Goal: Task Accomplishment & Management: Complete application form

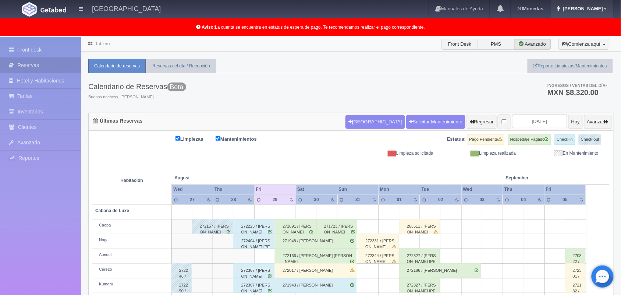
click at [595, 9] on span "Mariana" at bounding box center [582, 9] width 42 height 6
click at [588, 34] on link "Salir / Log Out" at bounding box center [584, 34] width 58 height 9
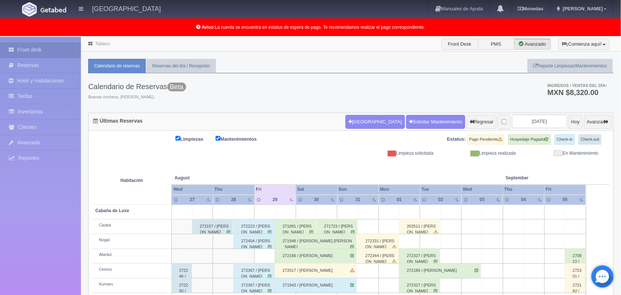
scroll to position [102, 0]
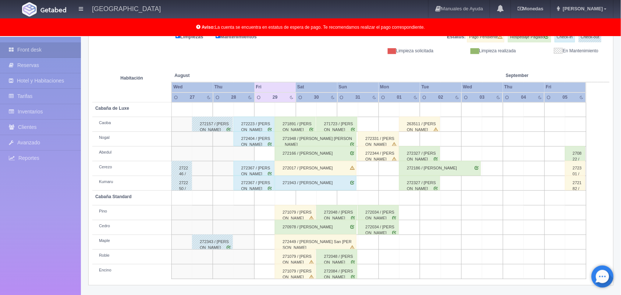
click at [254, 117] on div "272223 / Ricardo Soto" at bounding box center [254, 124] width 41 height 15
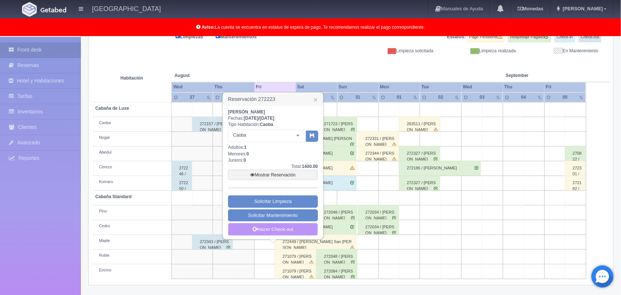
click at [278, 229] on link "Hacer Check-out" at bounding box center [273, 229] width 90 height 13
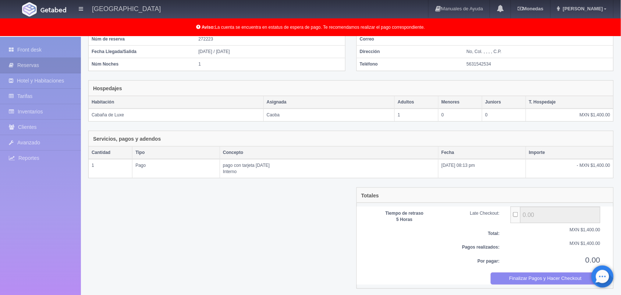
scroll to position [76, 0]
click at [533, 275] on button "Finalizar Pagos y Hacer Checkout" at bounding box center [546, 278] width 110 height 12
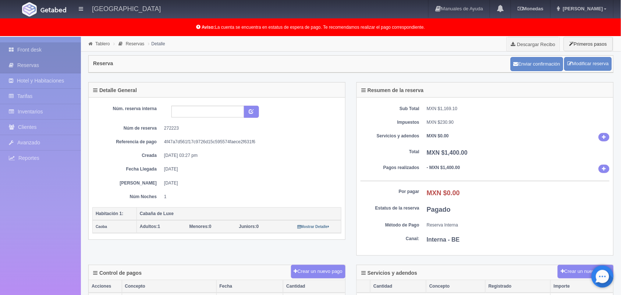
click at [39, 53] on link "Front desk" at bounding box center [40, 49] width 81 height 15
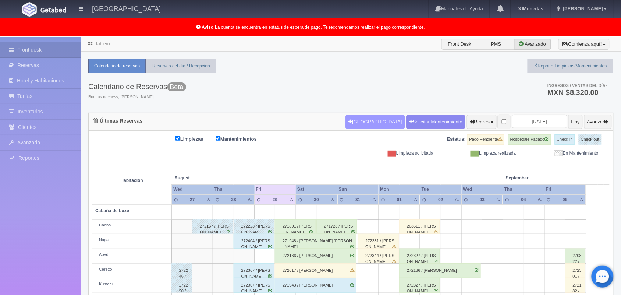
click at [366, 118] on button "Nueva Reserva" at bounding box center [374, 122] width 59 height 14
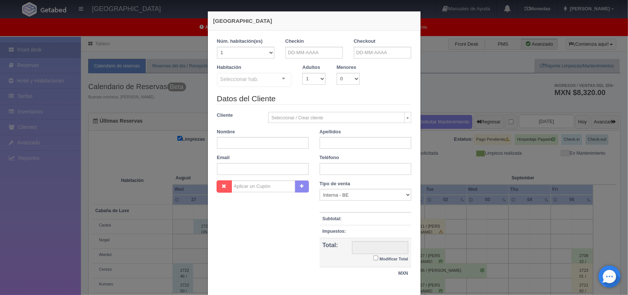
checkbox input "false"
click at [313, 52] on input "text" at bounding box center [313, 53] width 57 height 12
click at [349, 134] on link "30" at bounding box center [351, 132] width 10 height 11
type input "30-08-2025"
checkbox input "false"
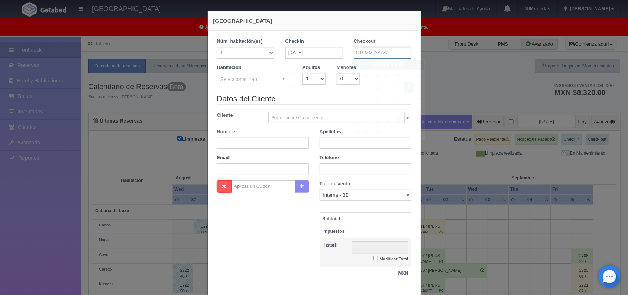
click at [367, 54] on input "text" at bounding box center [382, 53] width 57 height 12
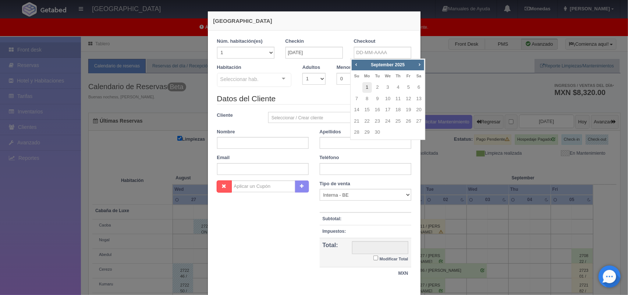
click at [370, 87] on link "1" at bounding box center [367, 87] width 10 height 11
type input "[DATE]"
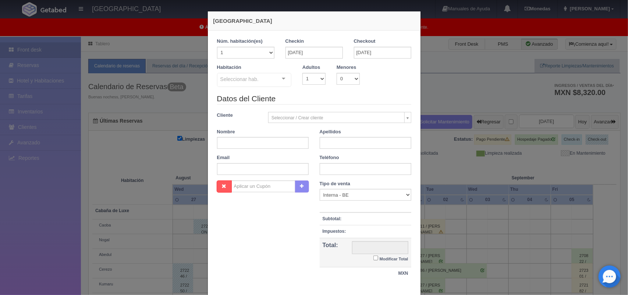
checkbox input "false"
click at [311, 54] on input "30-08-2025" at bounding box center [313, 53] width 57 height 12
click at [286, 144] on link "31" at bounding box center [289, 143] width 10 height 11
type input "[DATE]"
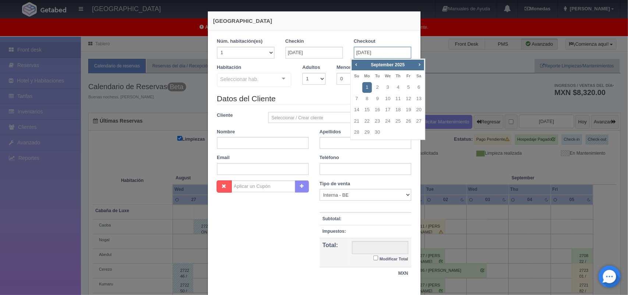
click at [379, 52] on input "[DATE]" at bounding box center [382, 53] width 57 height 12
click at [366, 87] on link "1" at bounding box center [367, 87] width 10 height 11
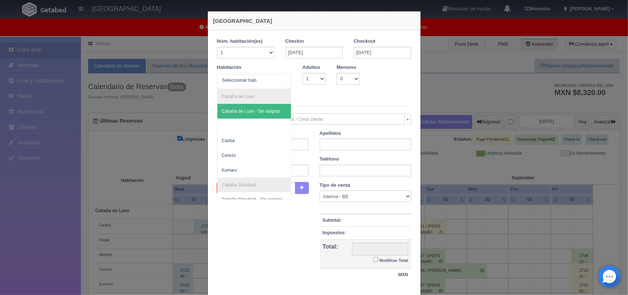
click at [285, 79] on div at bounding box center [283, 78] width 15 height 11
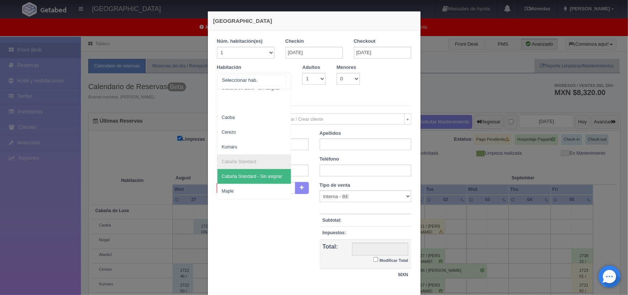
scroll to position [24, 0]
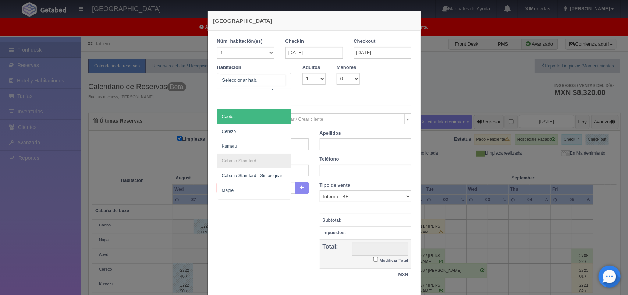
click at [264, 117] on span "Caoba" at bounding box center [254, 116] width 74 height 15
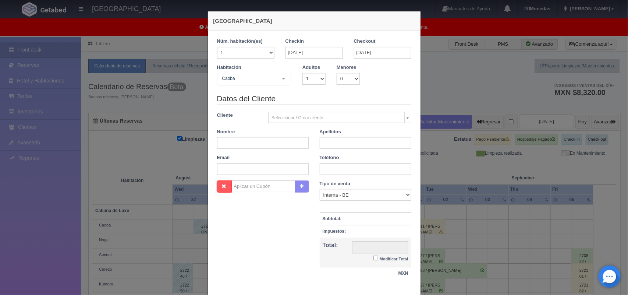
checkbox input "false"
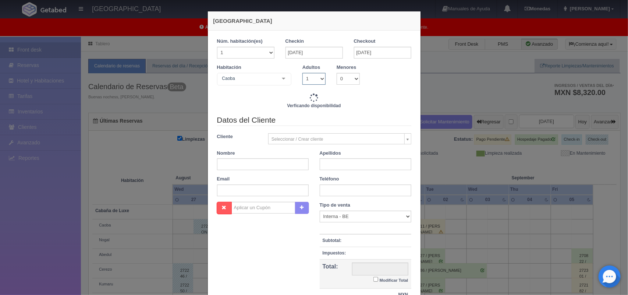
click at [316, 78] on select "1 2 3 4 5 6 7 8 9 10" at bounding box center [313, 79] width 23 height 12
type input "1800.00"
checkbox input "false"
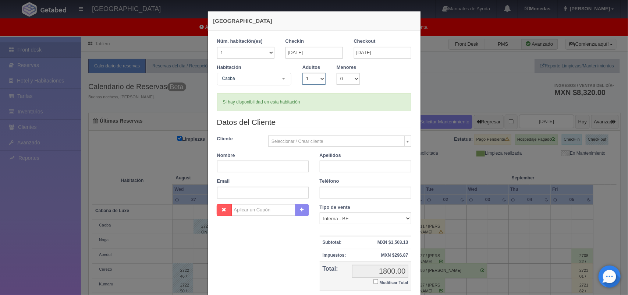
select select "2"
click at [302, 73] on select "1 2 3 4 5 6 7 8 9 10" at bounding box center [313, 79] width 23 height 12
checkbox input "false"
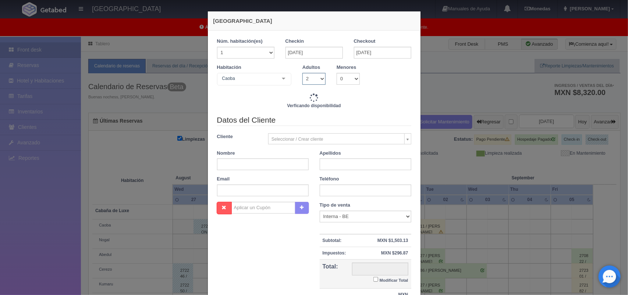
type input "1800.00"
checkbox input "false"
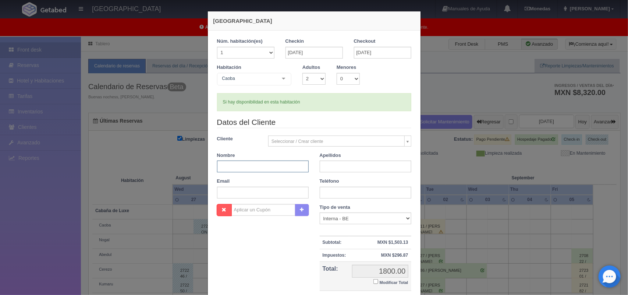
click at [258, 164] on input "text" at bounding box center [263, 166] width 92 height 12
paste input "[PERSON_NAME]"
type input "[PERSON_NAME]"
click at [333, 170] on input "text" at bounding box center [366, 166] width 92 height 12
paste input "Jauregui"
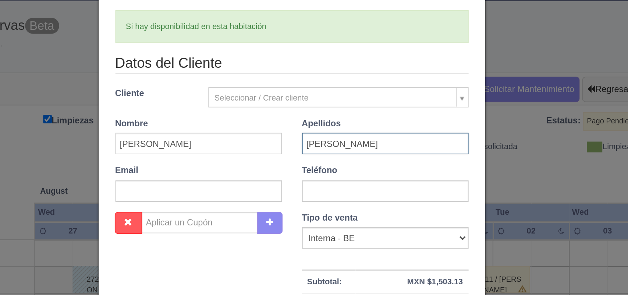
scroll to position [0, 0]
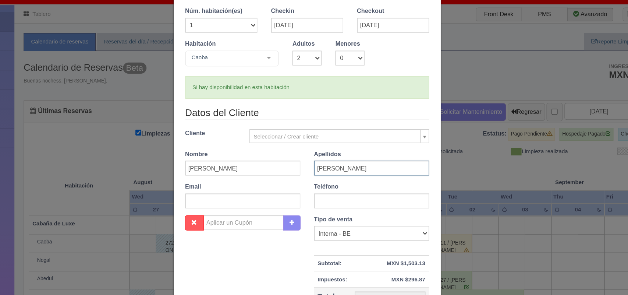
type input "[PERSON_NAME]"
click at [337, 191] on input "text" at bounding box center [366, 193] width 92 height 12
click at [246, 194] on input "text" at bounding box center [263, 193] width 92 height 12
paste input "[EMAIL_ADDRESS][DOMAIN_NAME]"
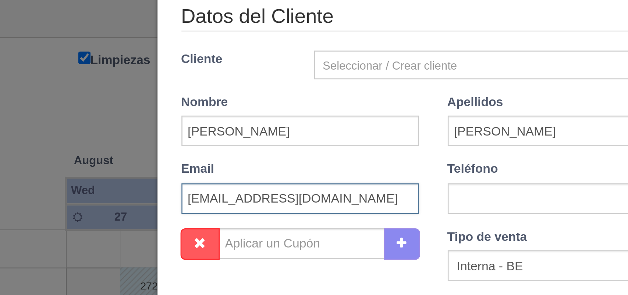
click at [218, 191] on input "[EMAIL_ADDRESS][DOMAIN_NAME]" at bounding box center [263, 193] width 92 height 12
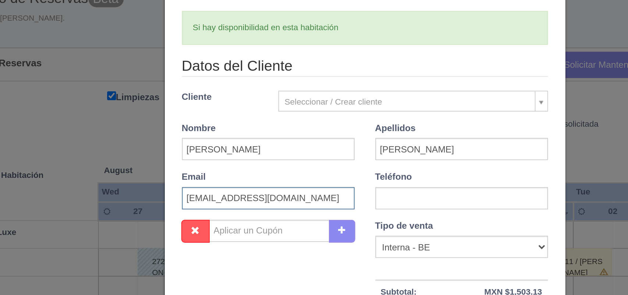
type input "[EMAIL_ADDRESS][DOMAIN_NAME]"
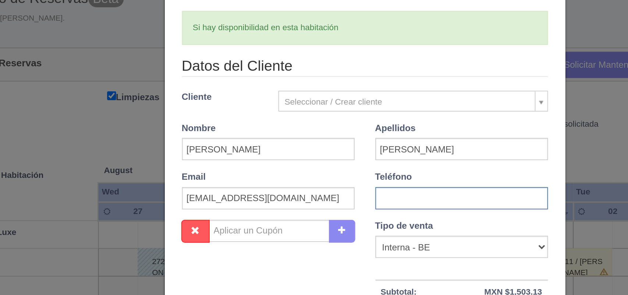
click at [329, 195] on input "text" at bounding box center [366, 193] width 92 height 12
paste input "55 5909 5841"
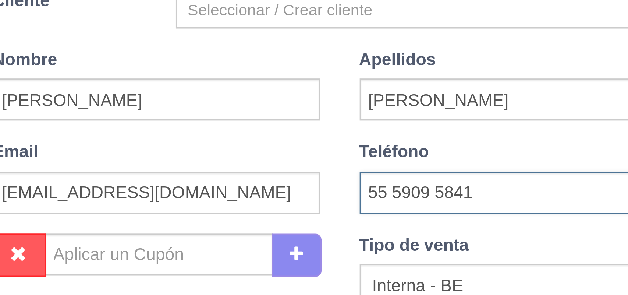
click at [326, 193] on input "55 5909 5841" at bounding box center [366, 193] width 92 height 12
click at [337, 191] on input "555909 5841" at bounding box center [366, 193] width 92 height 12
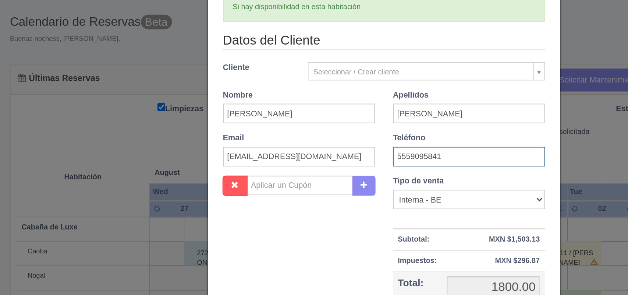
scroll to position [67, 0]
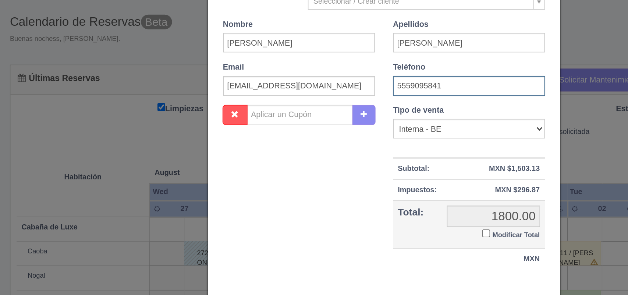
type input "5559095841"
click at [373, 214] on input "Modificar Total" at bounding box center [375, 214] width 5 height 5
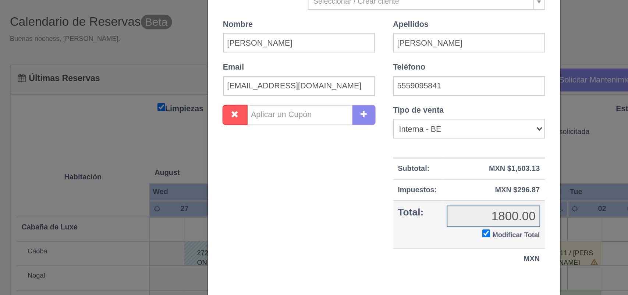
checkbox input "true"
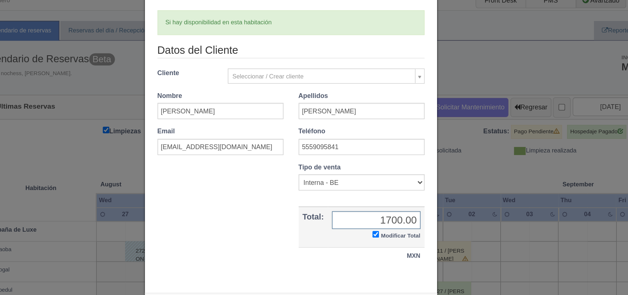
scroll to position [0, 0]
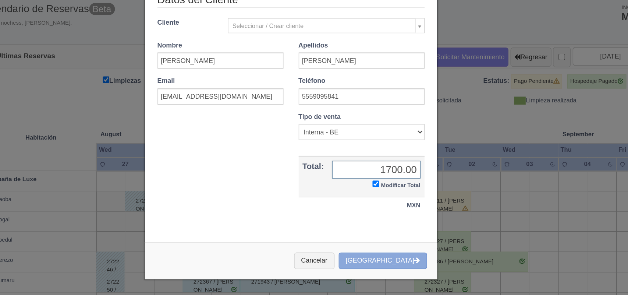
type input "1700.00"
click at [386, 269] on button "Crear Reserva" at bounding box center [381, 270] width 64 height 12
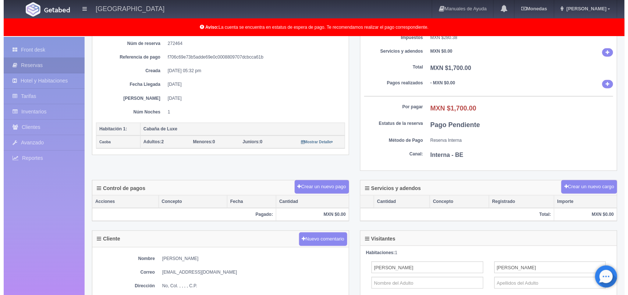
scroll to position [93, 0]
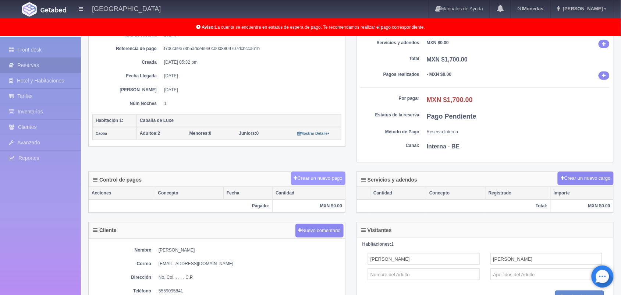
click at [323, 181] on button "Crear un nuevo pago" at bounding box center [318, 178] width 54 height 14
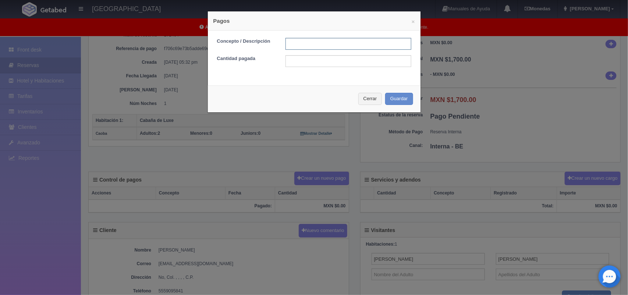
click at [316, 45] on input "text" at bounding box center [348, 44] width 126 height 12
type input "Pago transferencia"
click at [301, 65] on input "text" at bounding box center [348, 61] width 126 height 12
type input "1700.00"
click at [391, 103] on button "Guardar" at bounding box center [399, 99] width 28 height 12
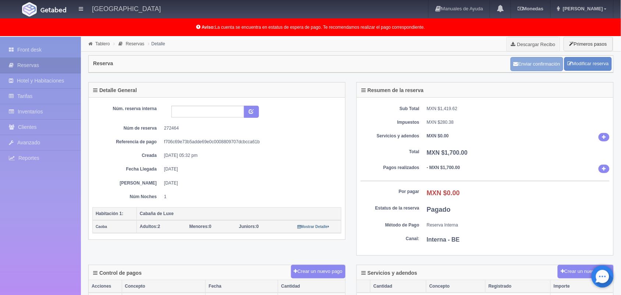
click at [523, 65] on button "Enviar confirmación" at bounding box center [537, 64] width 53 height 14
